Goal: Task Accomplishment & Management: Manage account settings

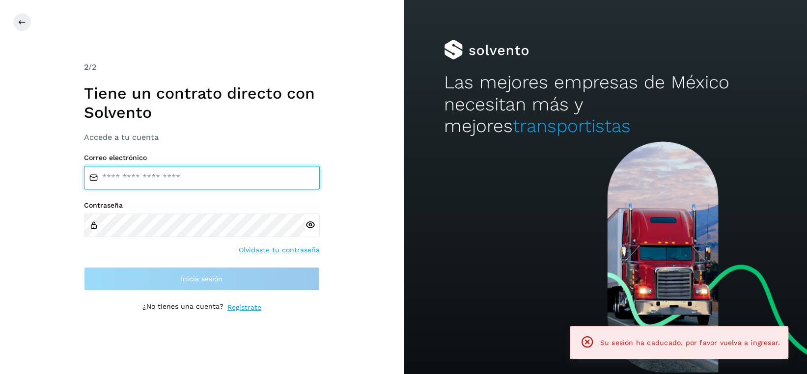
click at [214, 175] on input "email" at bounding box center [202, 178] width 236 height 24
type input "**********"
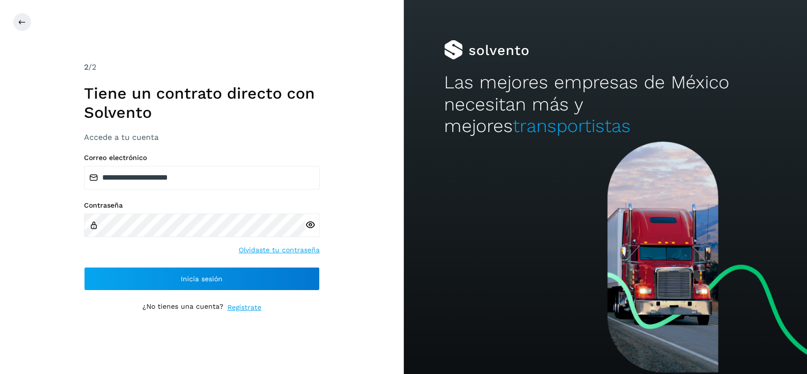
click at [308, 227] on icon at bounding box center [310, 225] width 10 height 10
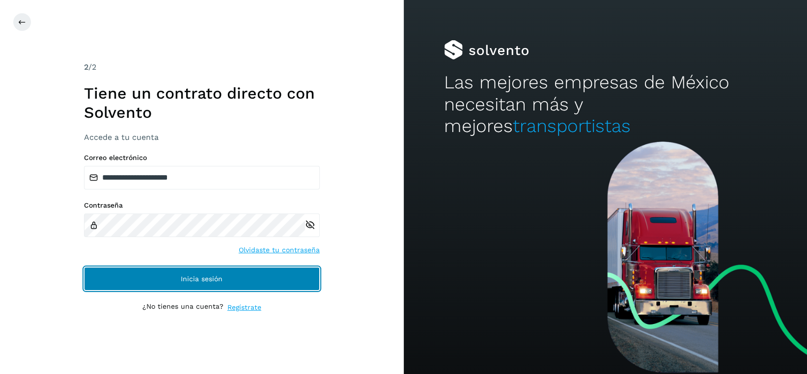
click at [258, 278] on button "Inicia sesión" at bounding box center [202, 279] width 236 height 24
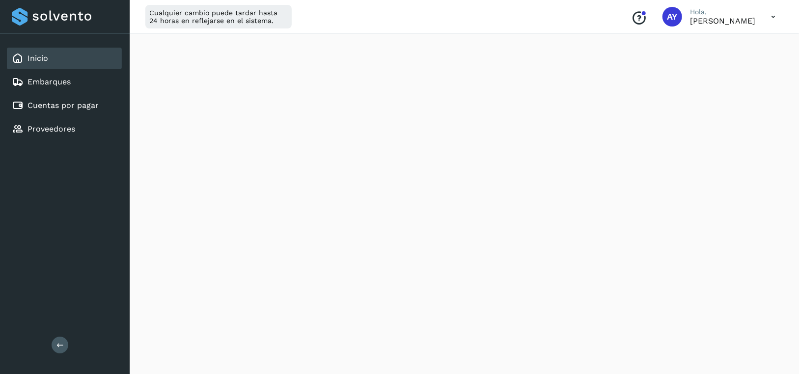
scroll to position [196, 0]
click at [103, 103] on div "Cuentas por pagar" at bounding box center [64, 106] width 115 height 22
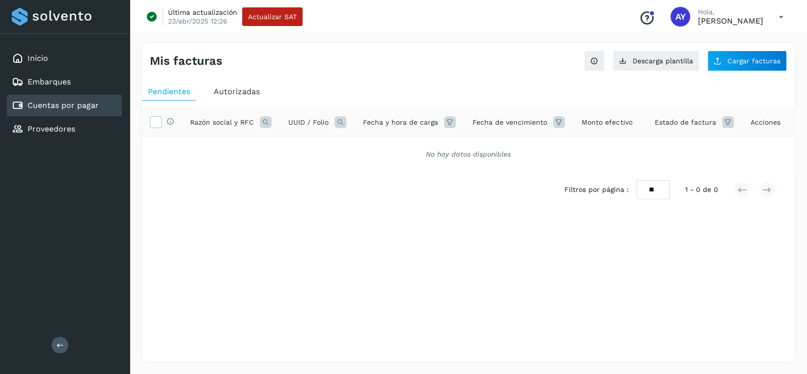
click at [246, 87] on span "Autorizadas" at bounding box center [237, 91] width 46 height 9
